Goal: Task Accomplishment & Management: Manage account settings

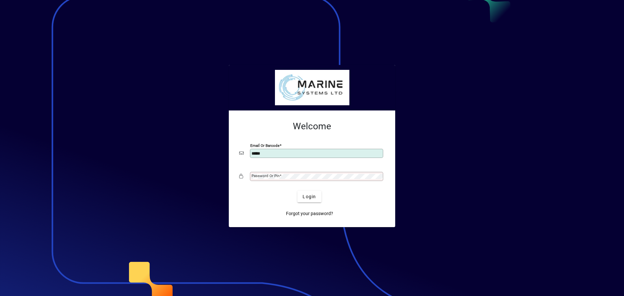
type input "**********"
click at [270, 178] on mat-label "Password or Pin" at bounding box center [266, 176] width 28 height 5
click at [298, 191] on button "Login" at bounding box center [310, 197] width 24 height 12
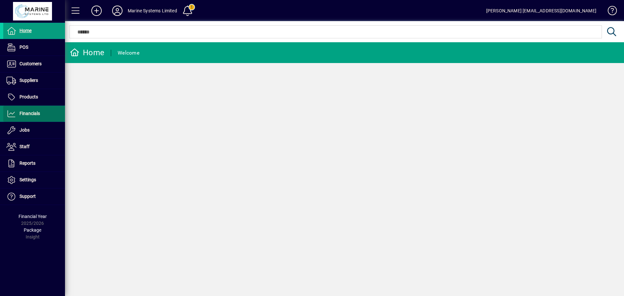
click at [26, 114] on span "Financials" at bounding box center [30, 113] width 20 height 5
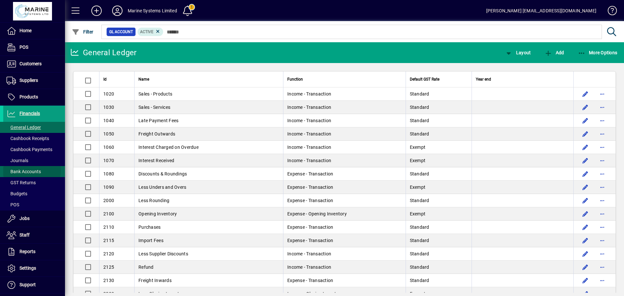
click at [25, 170] on span "Bank Accounts" at bounding box center [24, 171] width 34 height 5
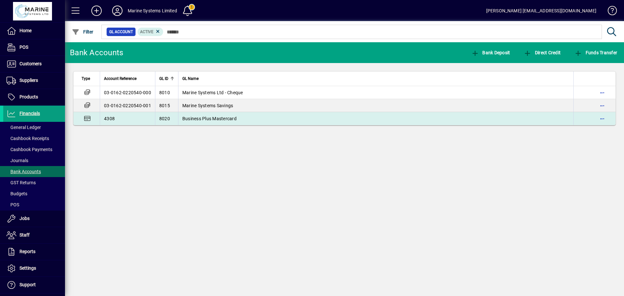
click at [217, 119] on span "Business Plus Mastercard" at bounding box center [209, 118] width 54 height 5
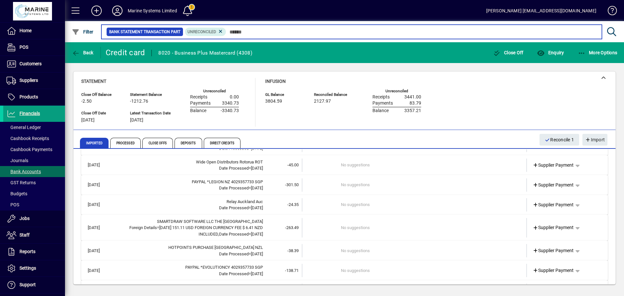
scroll to position [298, 0]
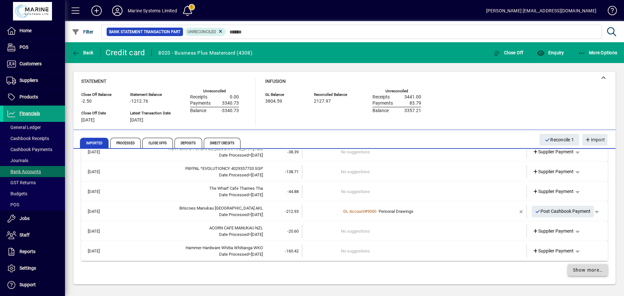
click at [578, 272] on span "Show more…" at bounding box center [588, 270] width 30 height 7
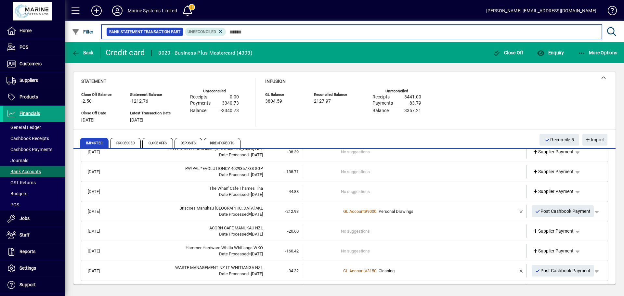
scroll to position [399, 0]
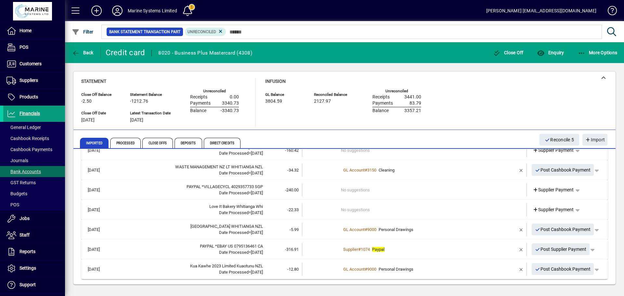
click at [438, 247] on div "Supplier # 1074 Paypal" at bounding box center [415, 249] width 148 height 7
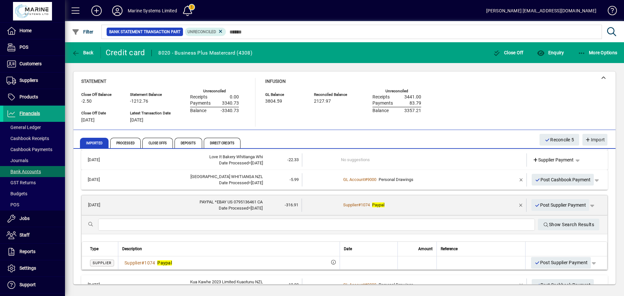
scroll to position [464, 0]
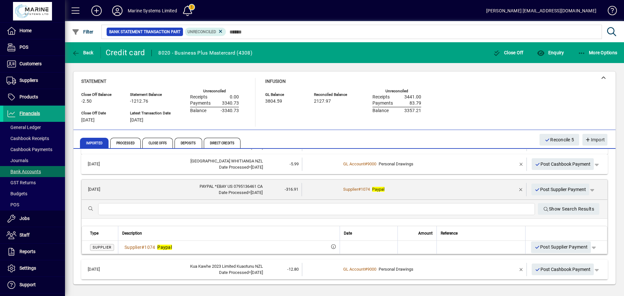
click at [444, 189] on div "Supplier # 1074 Paypal" at bounding box center [415, 189] width 148 height 7
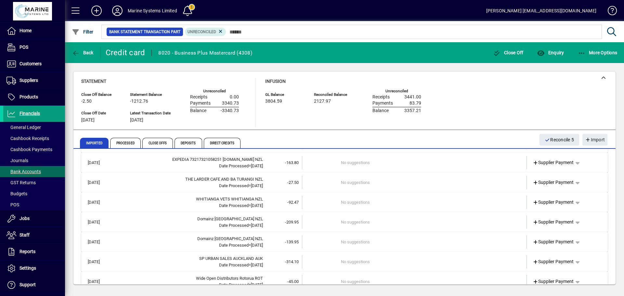
scroll to position [0, 0]
